Goal: Task Accomplishment & Management: Use online tool/utility

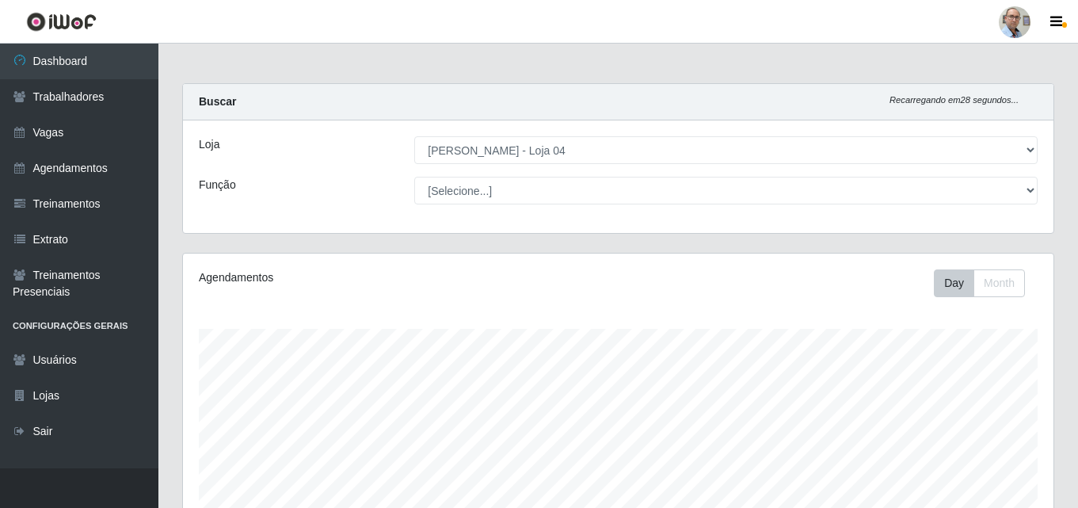
select select "251"
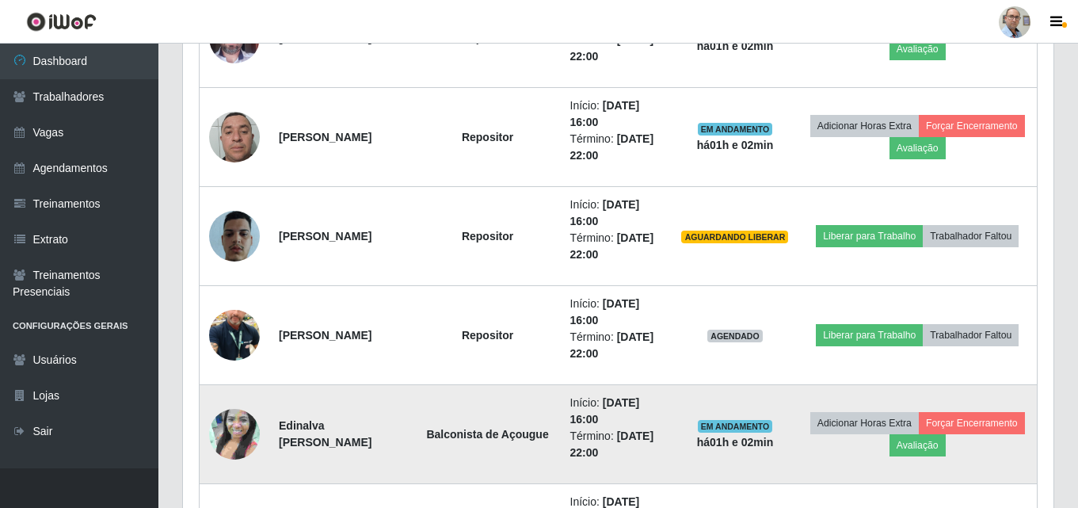
scroll to position [1371, 0]
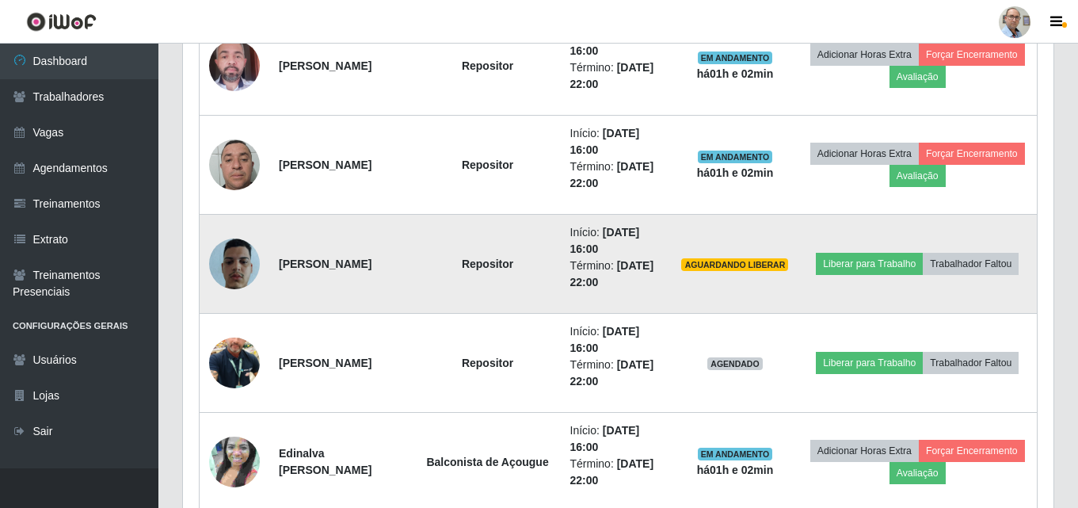
click at [230, 252] on img at bounding box center [234, 263] width 51 height 61
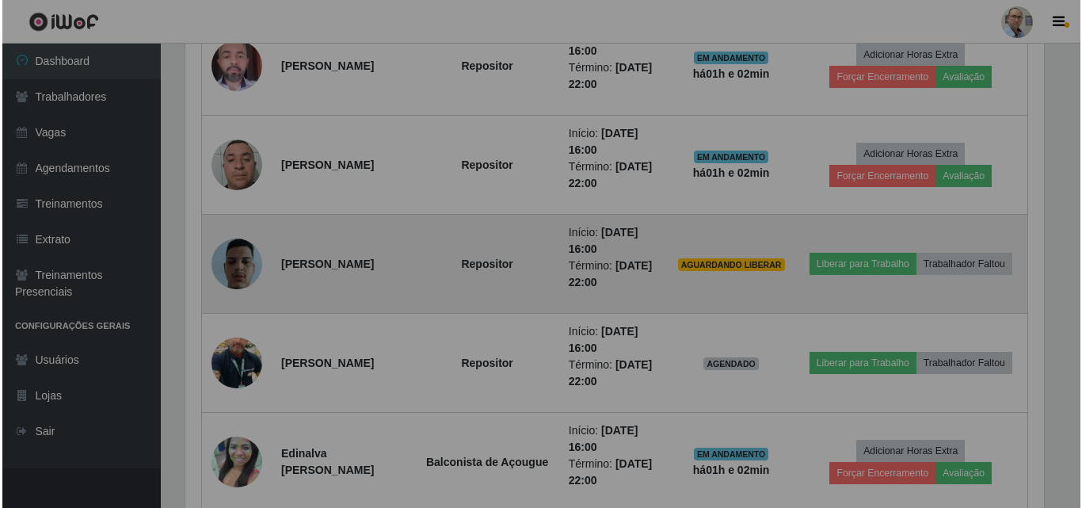
scroll to position [329, 870]
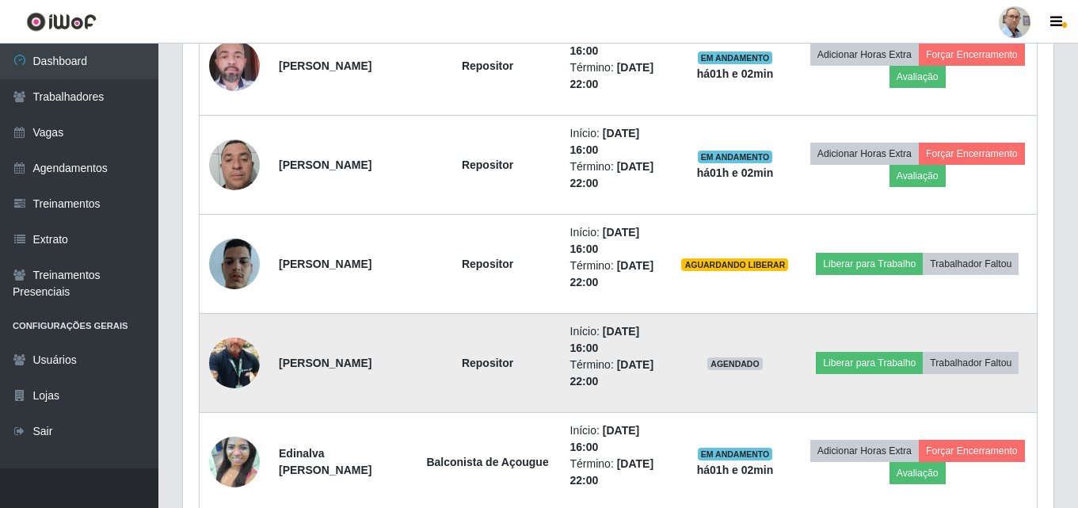
click at [233, 364] on img at bounding box center [234, 363] width 51 height 90
click at [923, 352] on button "Liberar para Trabalho" at bounding box center [869, 363] width 107 height 22
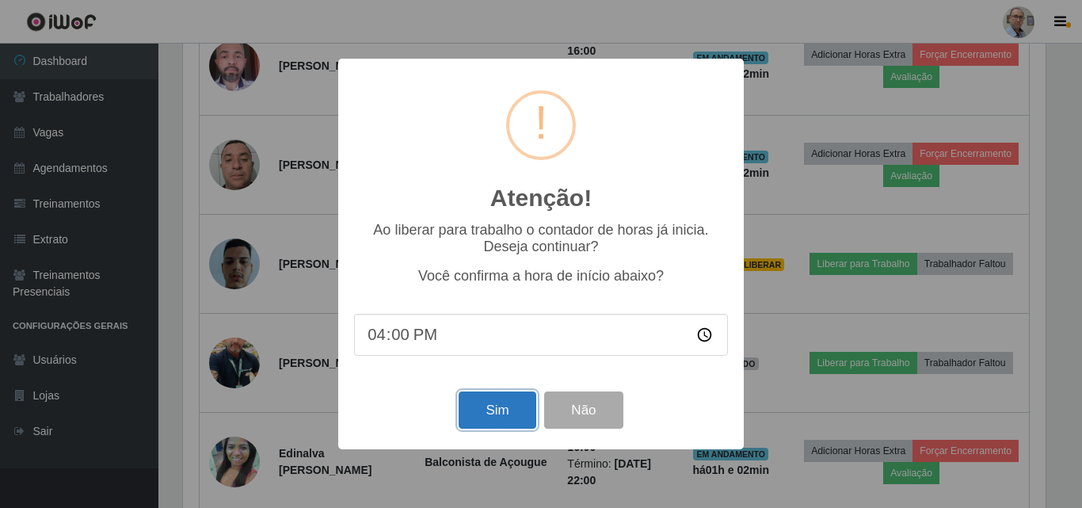
click at [476, 414] on button "Sim" at bounding box center [497, 409] width 77 height 37
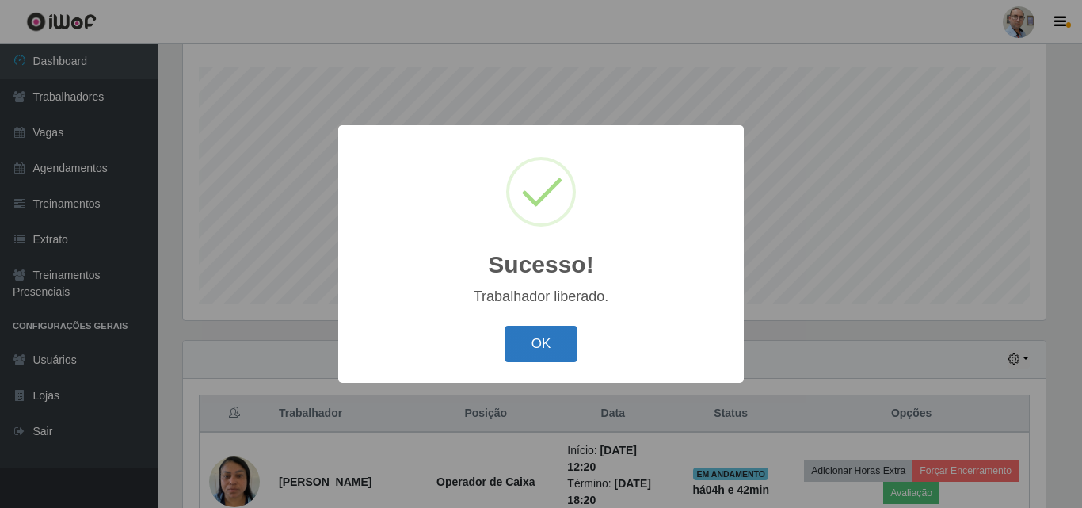
click at [564, 339] on button "OK" at bounding box center [541, 344] width 74 height 37
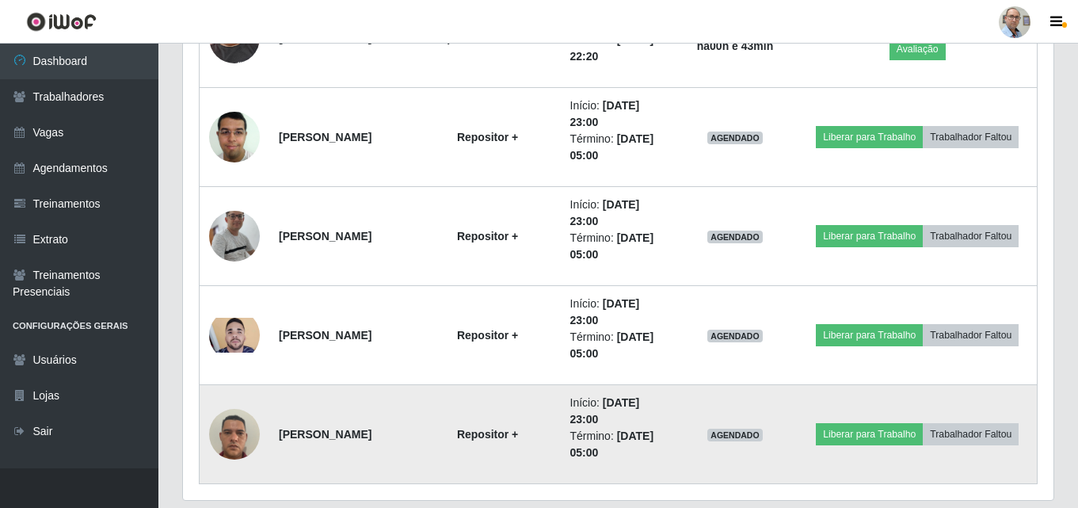
scroll to position [1866, 0]
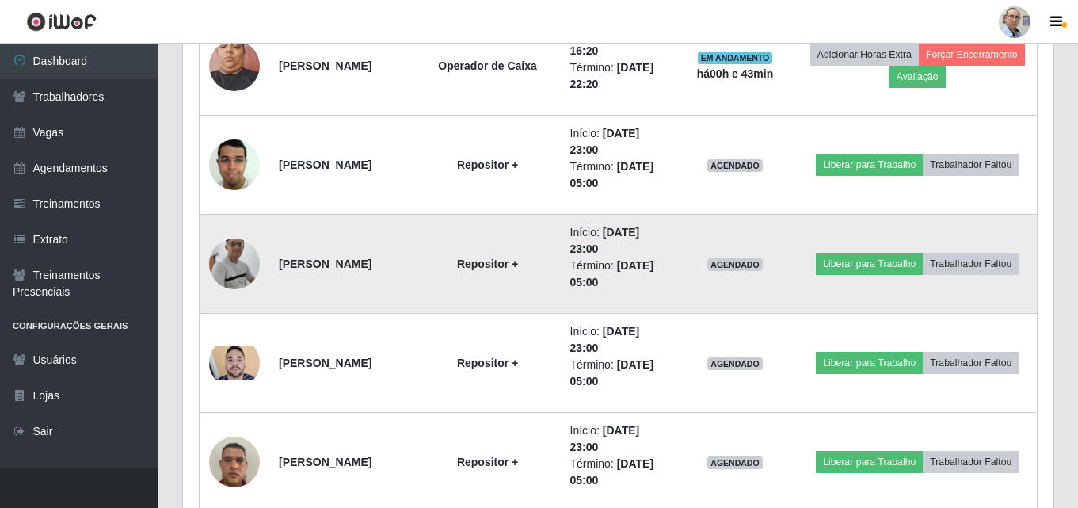
click at [233, 265] on img at bounding box center [234, 264] width 51 height 116
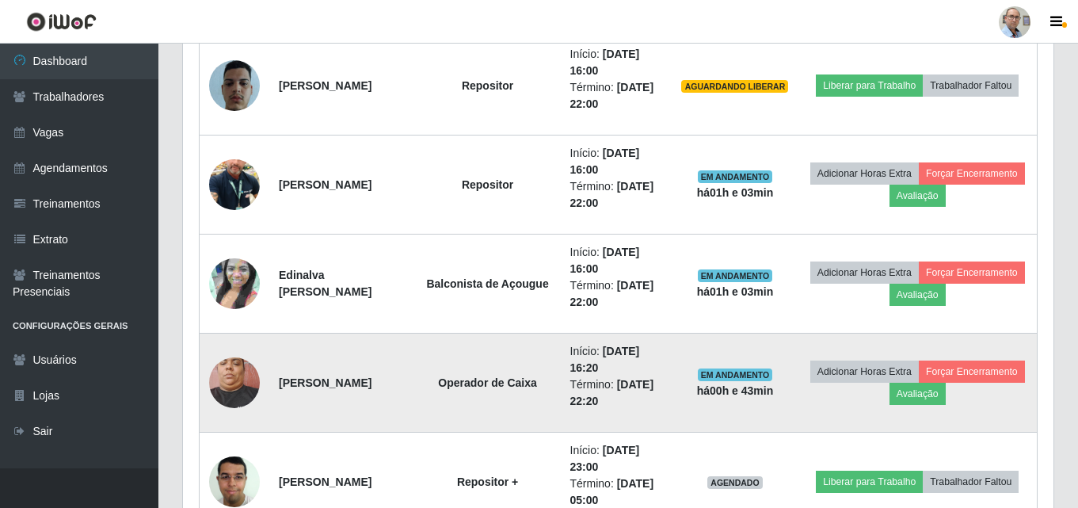
scroll to position [0, 0]
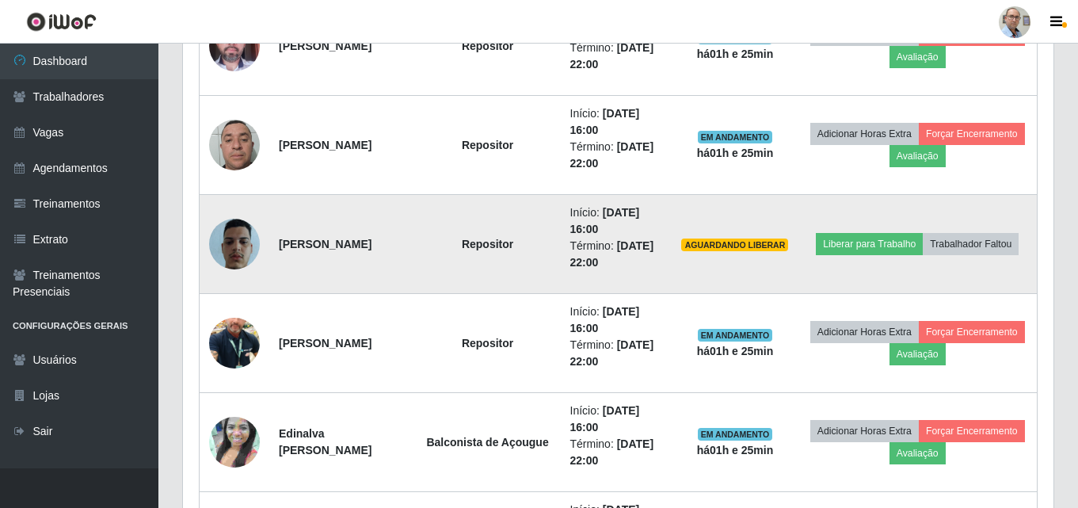
click at [243, 253] on img at bounding box center [234, 243] width 51 height 61
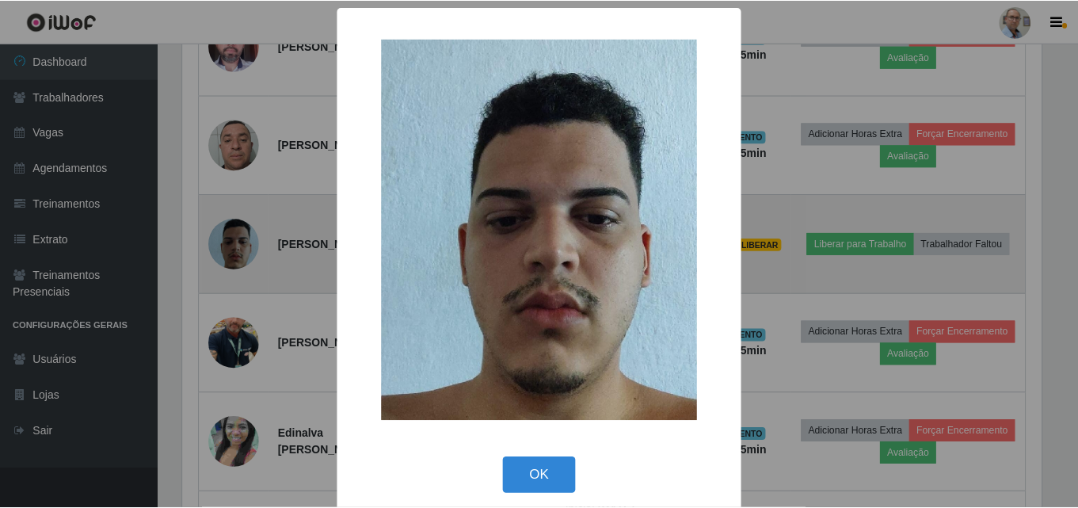
scroll to position [329, 862]
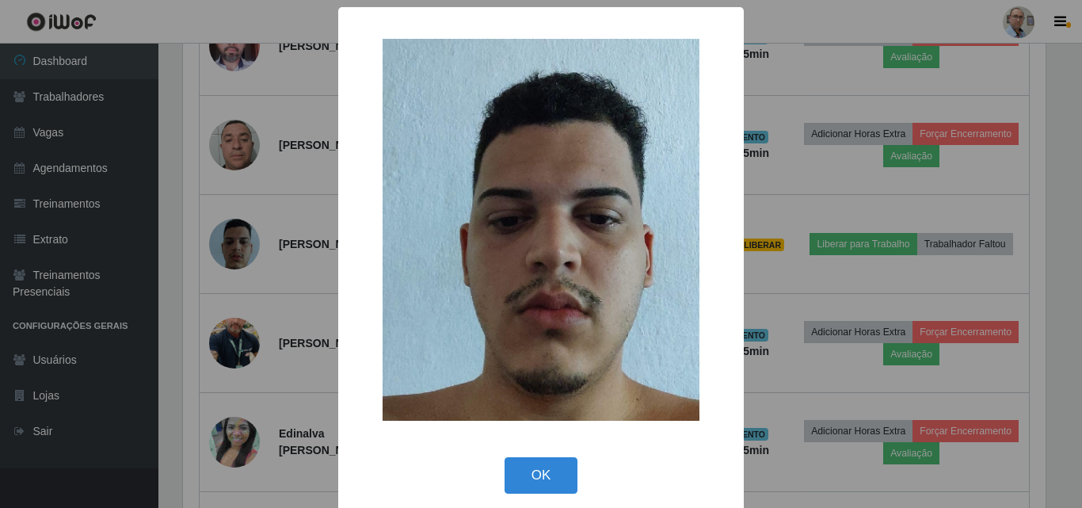
click at [242, 250] on div "× OK Cancel" at bounding box center [541, 254] width 1082 height 508
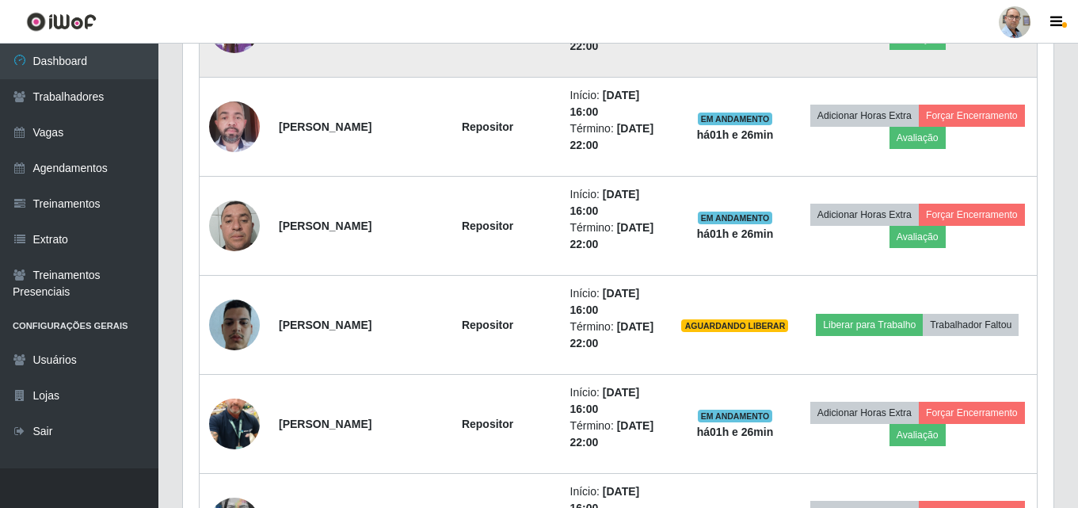
scroll to position [1312, 0]
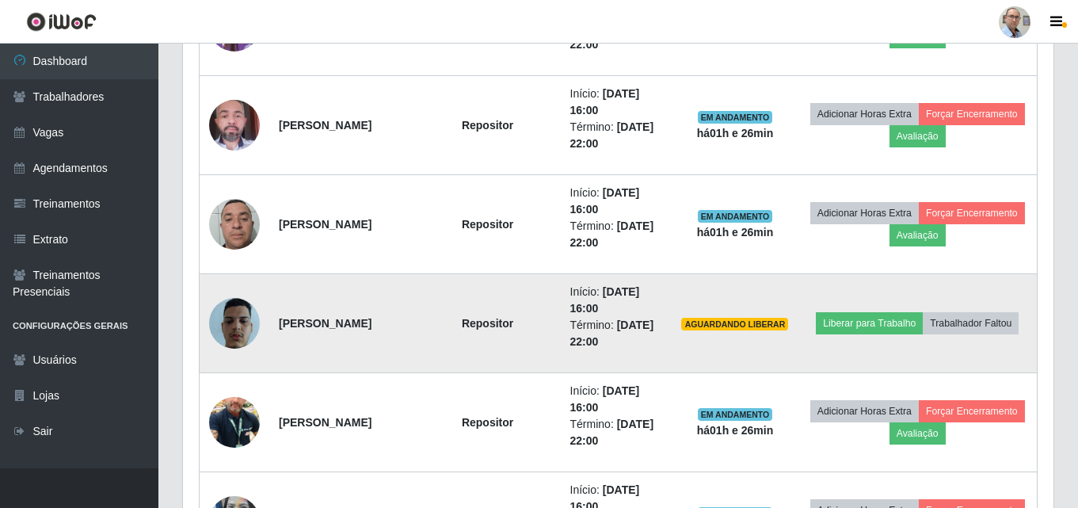
click at [238, 318] on img at bounding box center [234, 322] width 51 height 61
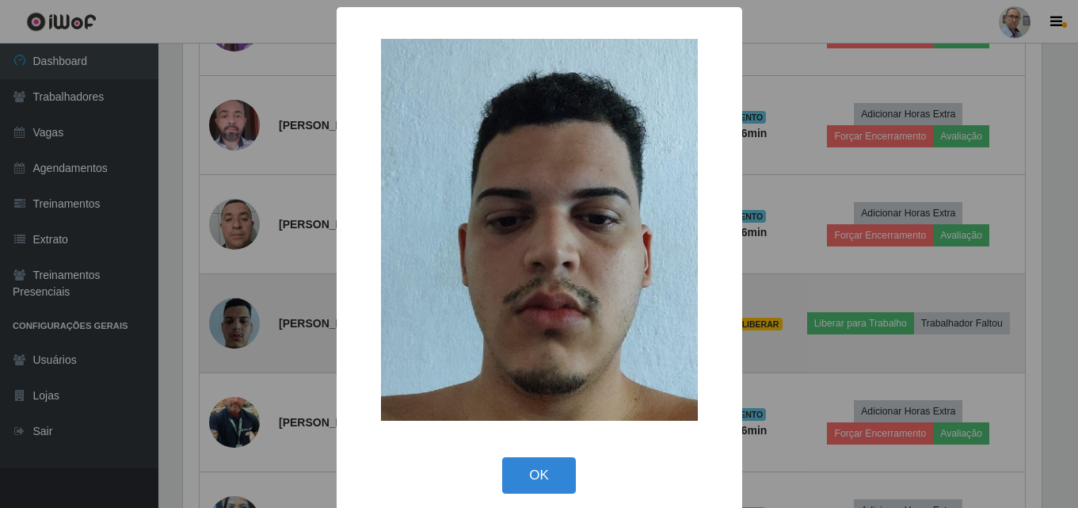
scroll to position [329, 862]
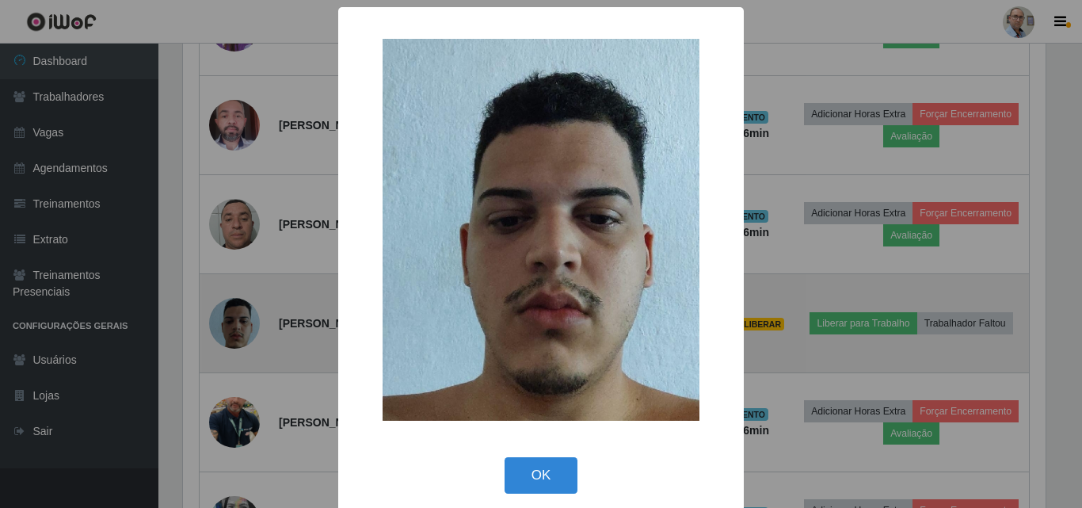
click at [238, 318] on div "× OK Cancel" at bounding box center [541, 254] width 1082 height 508
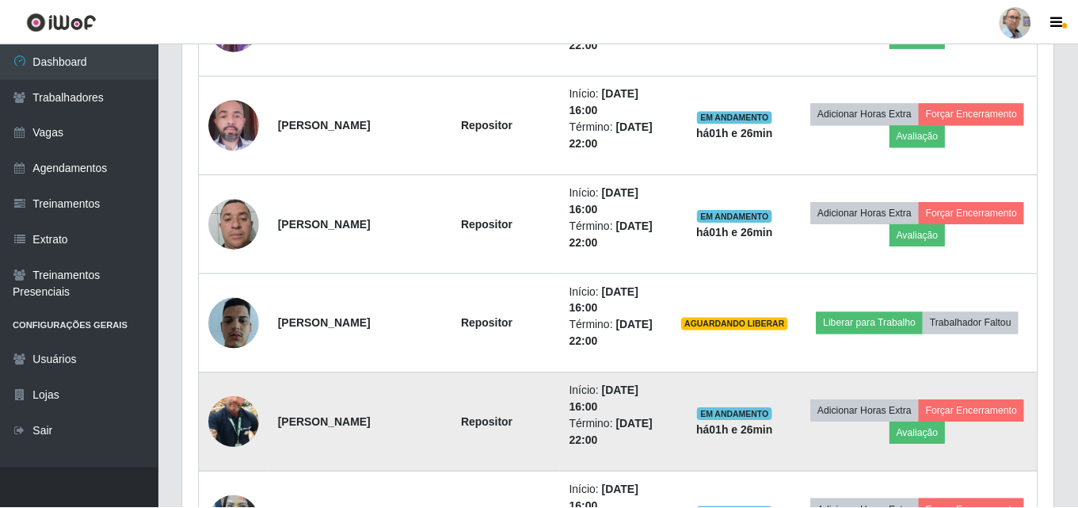
scroll to position [329, 870]
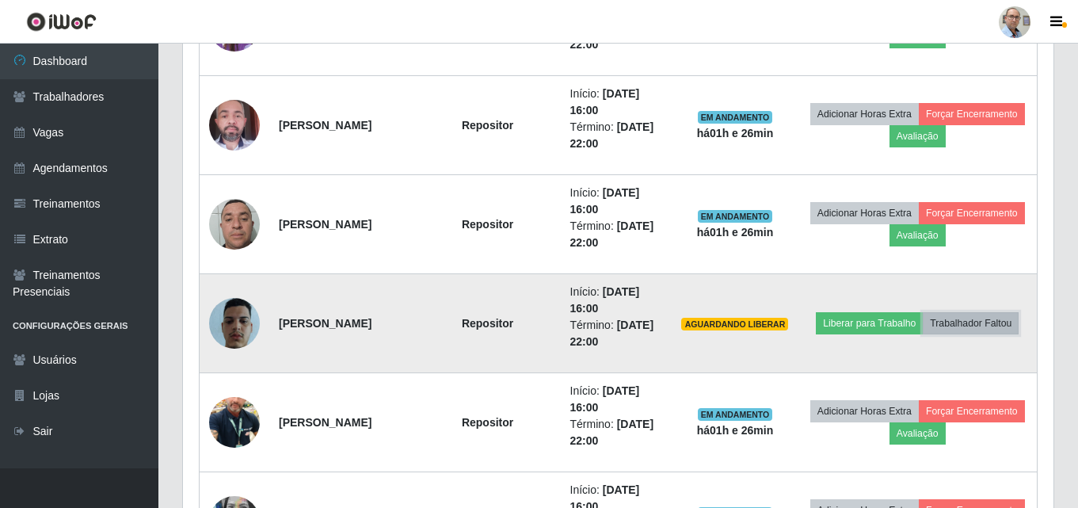
click at [941, 334] on button "Trabalhador Faltou" at bounding box center [971, 323] width 96 height 22
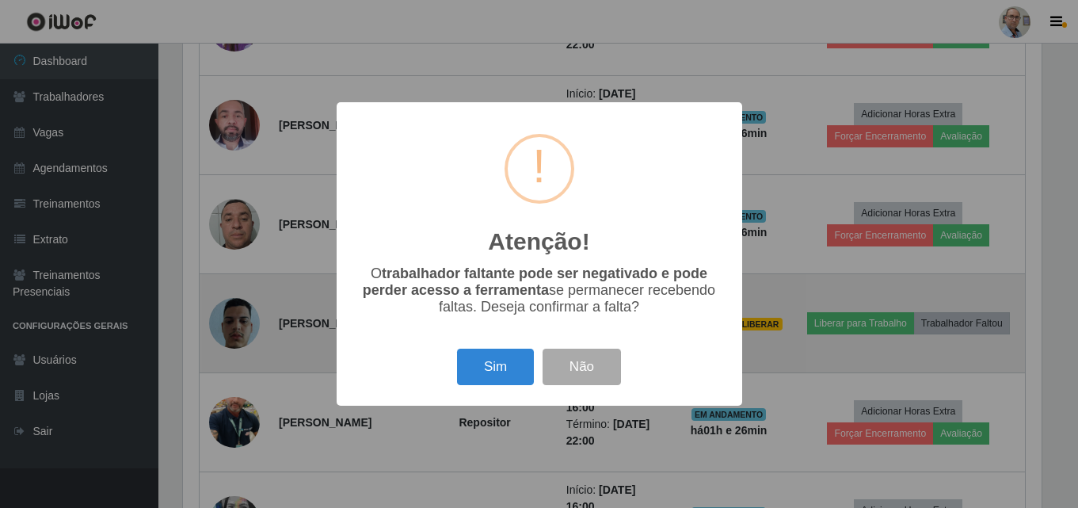
scroll to position [329, 862]
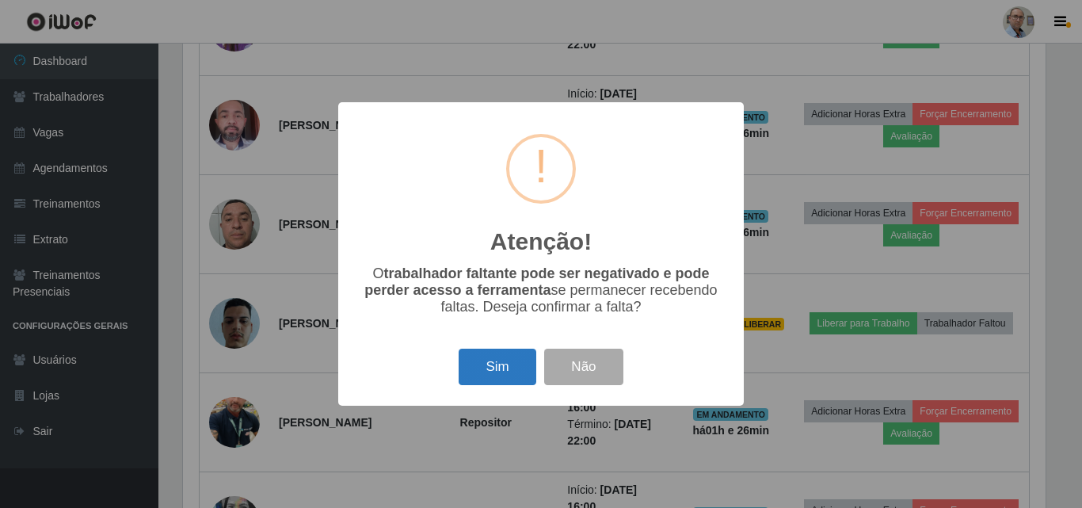
click at [496, 363] on button "Sim" at bounding box center [497, 366] width 77 height 37
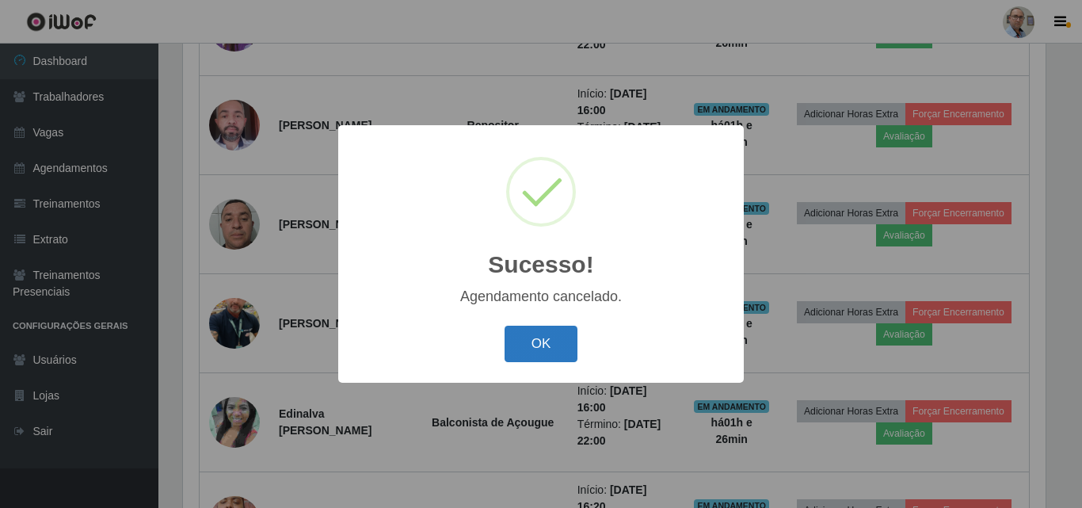
click at [531, 343] on button "OK" at bounding box center [541, 344] width 74 height 37
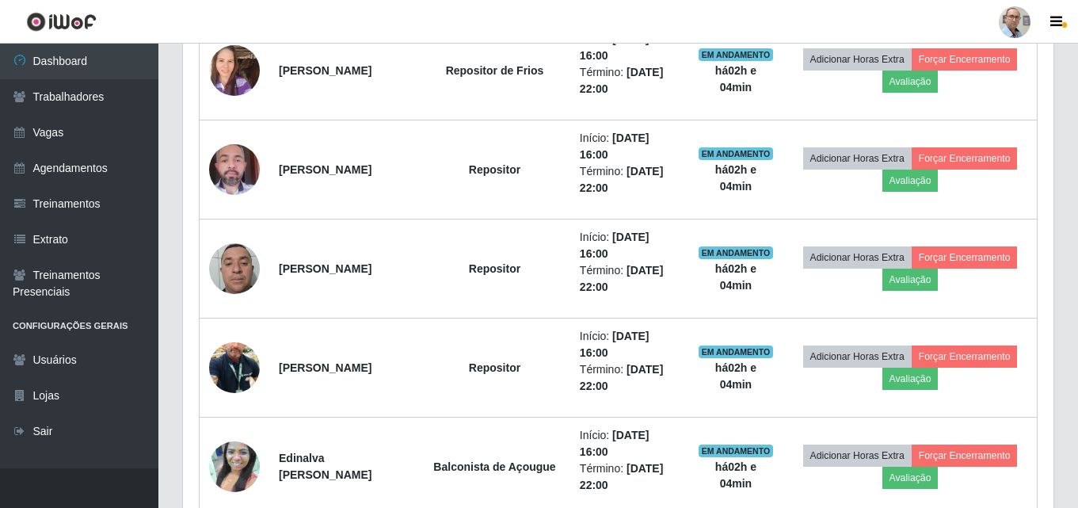
scroll to position [1505, 0]
